Goal: Communication & Community: Connect with others

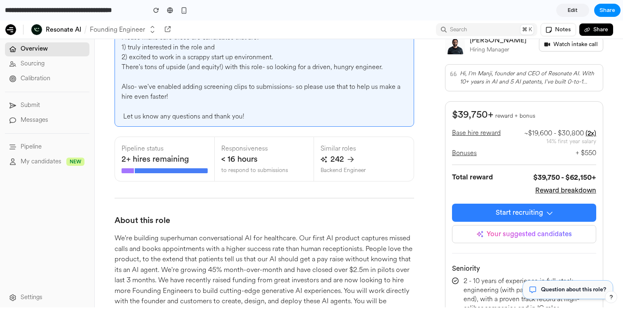
scroll to position [16, 0]
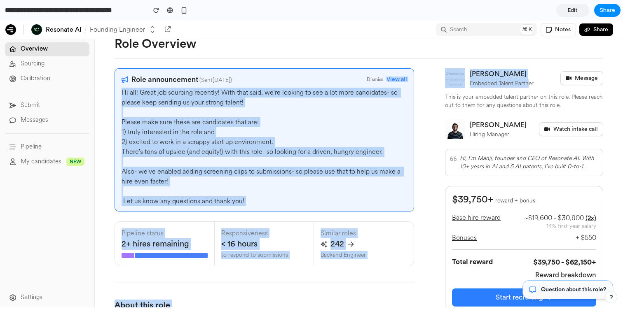
drag, startPoint x: 434, startPoint y: 75, endPoint x: 529, endPoint y: 84, distance: 95.6
click at [529, 84] on span "Embedded Talent Partner" at bounding box center [502, 84] width 64 height 8
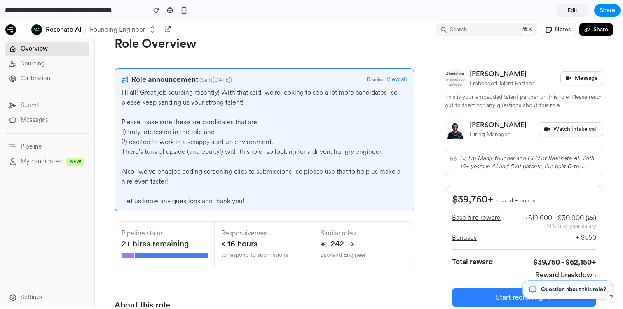
click at [450, 77] on img at bounding box center [455, 78] width 20 height 20
click at [578, 80] on div "Message" at bounding box center [581, 78] width 43 height 14
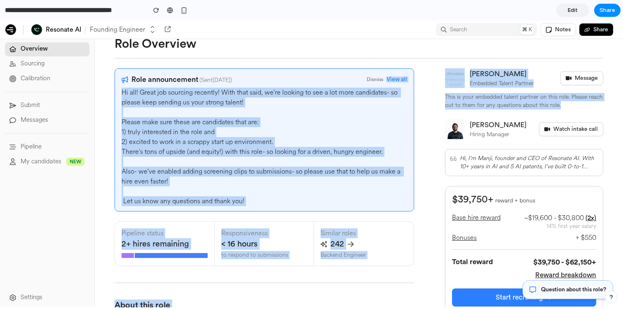
drag, startPoint x: 588, startPoint y: 106, endPoint x: 432, endPoint y: 65, distance: 161.9
drag, startPoint x: 427, startPoint y: 68, endPoint x: 574, endPoint y: 110, distance: 153.1
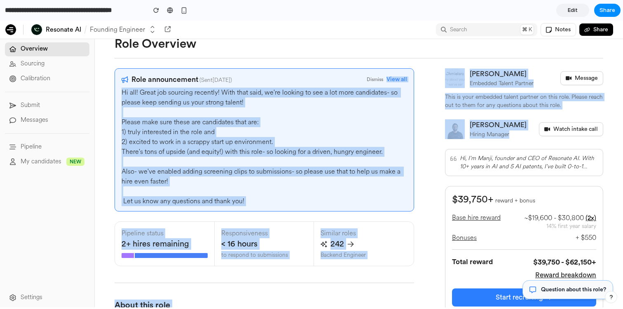
click at [574, 110] on div "[PERSON_NAME] Embedded Talent Partner Message This is your embedded talent part…" at bounding box center [524, 122] width 158 height 108
drag, startPoint x: 578, startPoint y: 110, endPoint x: 430, endPoint y: 65, distance: 154.6
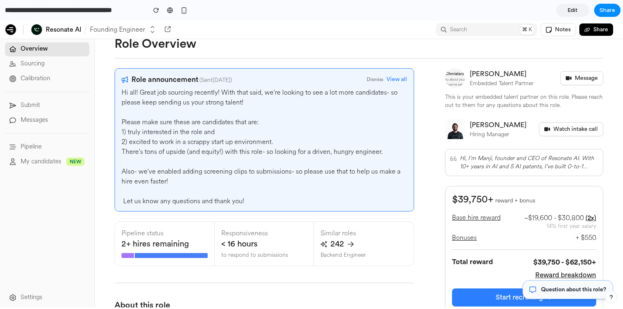
click at [593, 76] on div "Message" at bounding box center [581, 78] width 43 height 14
click at [589, 98] on div "This is your embedded talent partner on this role. Please reach out to them for…" at bounding box center [524, 101] width 158 height 16
click at [59, 58] on div "Sourcing" at bounding box center [47, 64] width 84 height 14
click at [50, 74] on div "Calibration" at bounding box center [50, 79] width 69 height 10
click at [51, 37] on div "Resonate AI Founding Engineer Search ⌘ K Notes Share" at bounding box center [311, 30] width 623 height 19
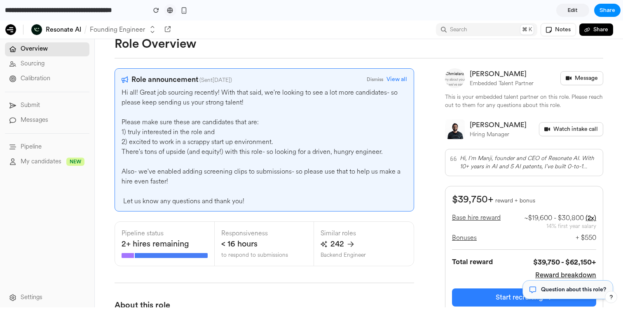
click at [167, 13] on div at bounding box center [170, 10] width 6 height 7
